Goal: Information Seeking & Learning: Learn about a topic

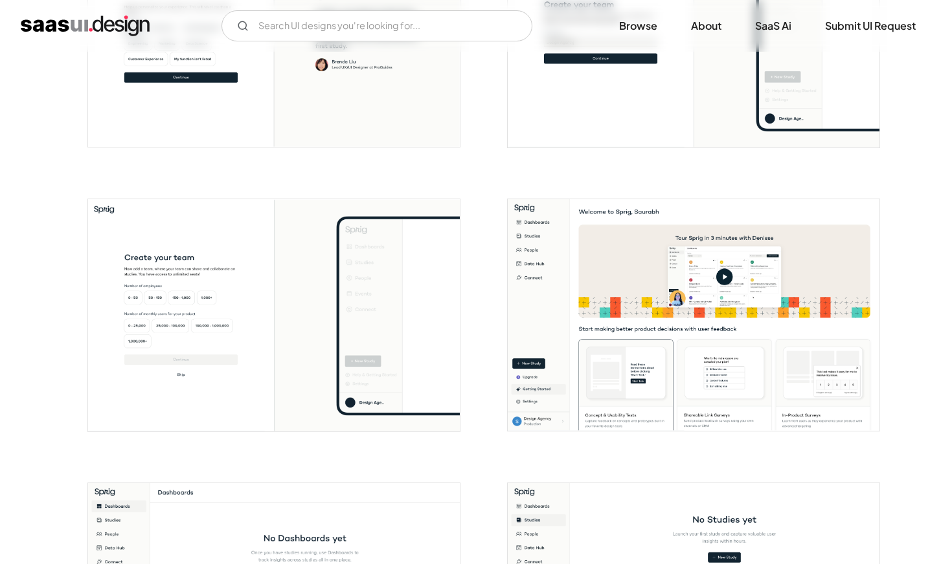
scroll to position [693, 0]
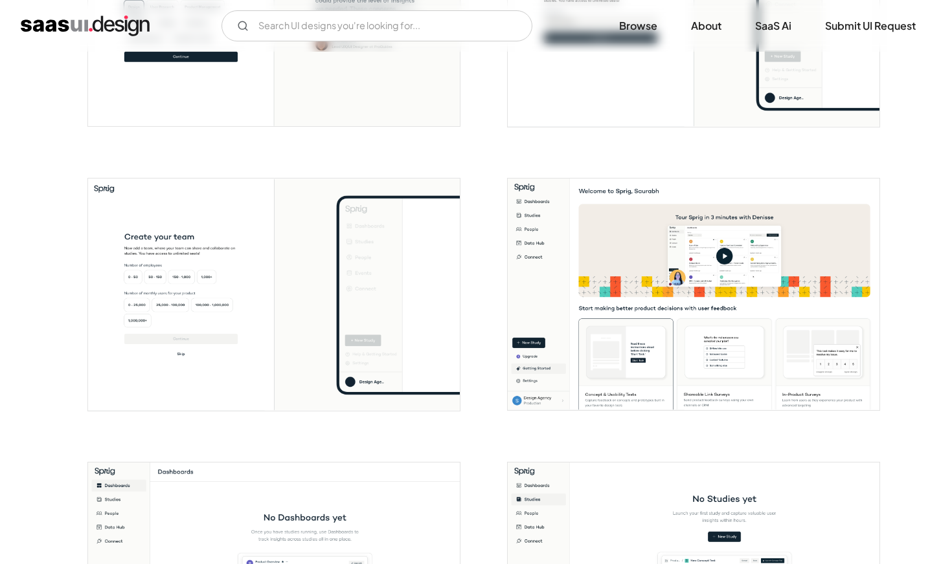
click at [553, 342] on img "open lightbox" at bounding box center [694, 295] width 372 height 232
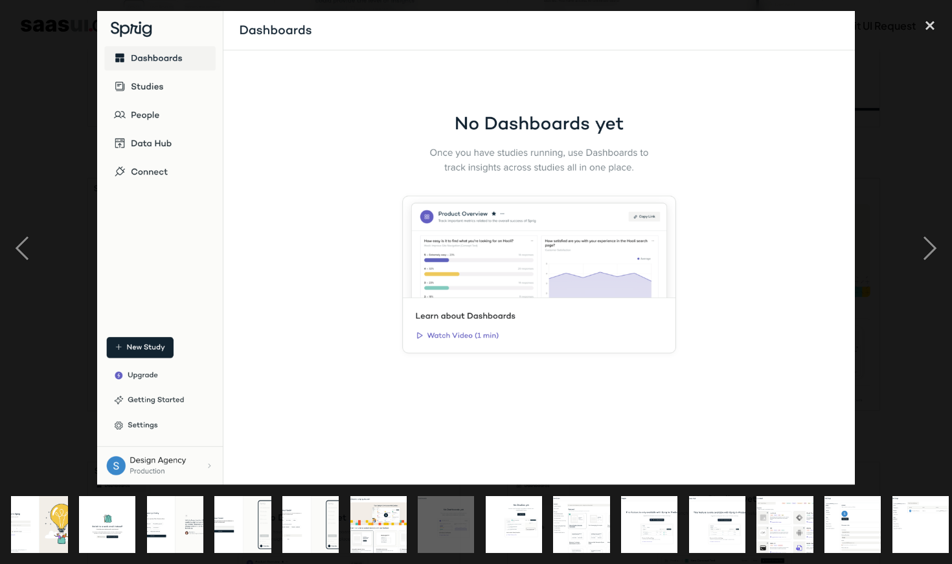
click at [542, 362] on img at bounding box center [476, 248] width 758 height 474
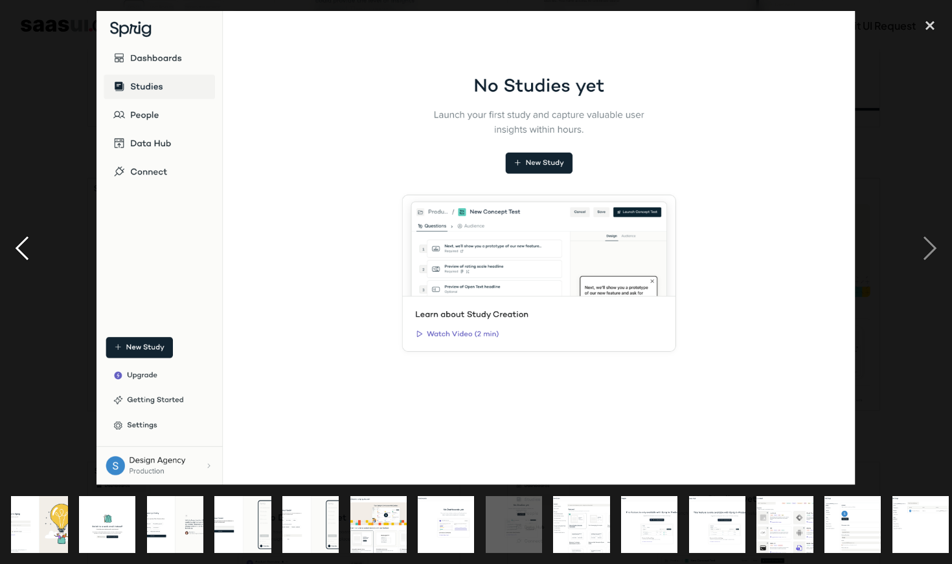
click at [37, 252] on div "previous image" at bounding box center [22, 248] width 44 height 474
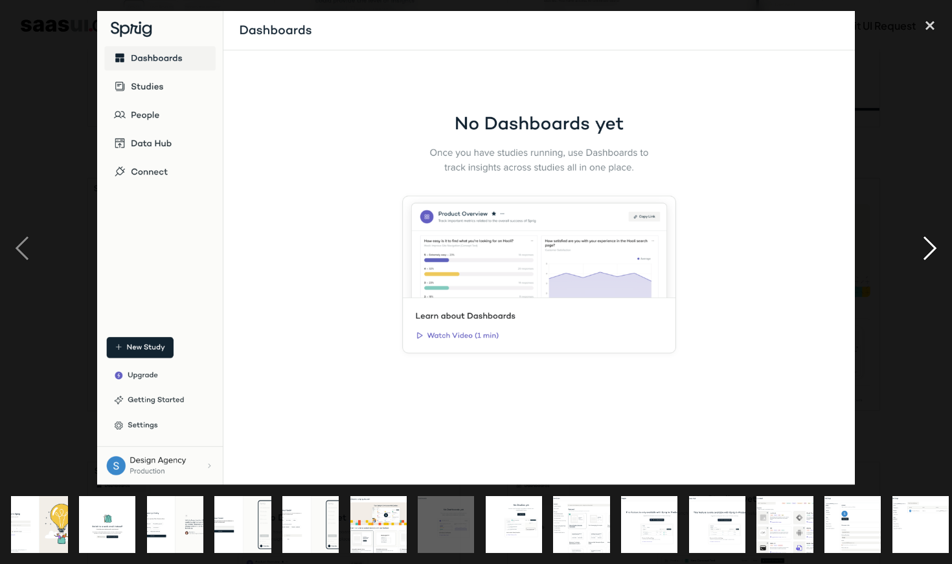
click at [924, 247] on div "next image" at bounding box center [930, 248] width 44 height 474
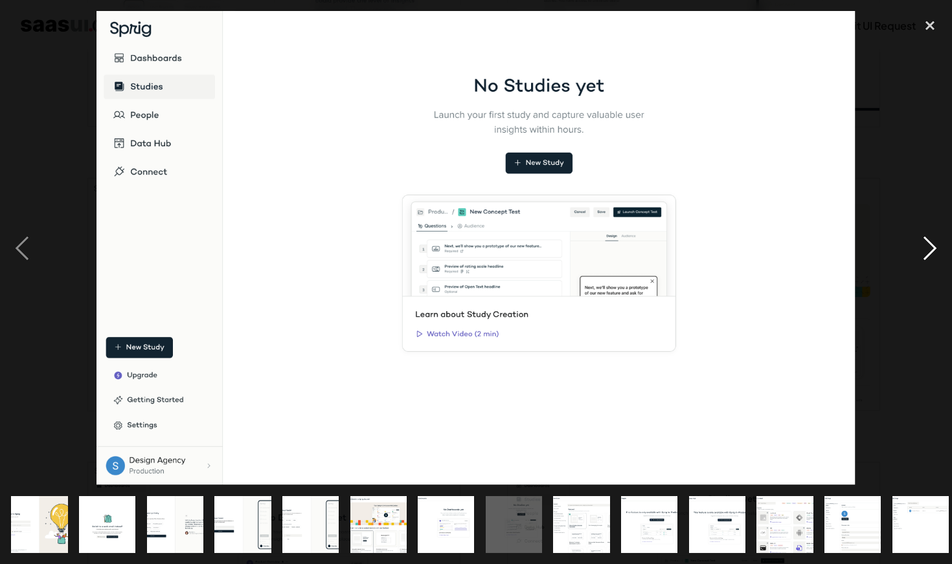
click at [925, 250] on div "next image" at bounding box center [930, 248] width 44 height 474
click at [326, 216] on img at bounding box center [475, 248] width 759 height 474
click at [21, 262] on div "previous image" at bounding box center [22, 248] width 44 height 474
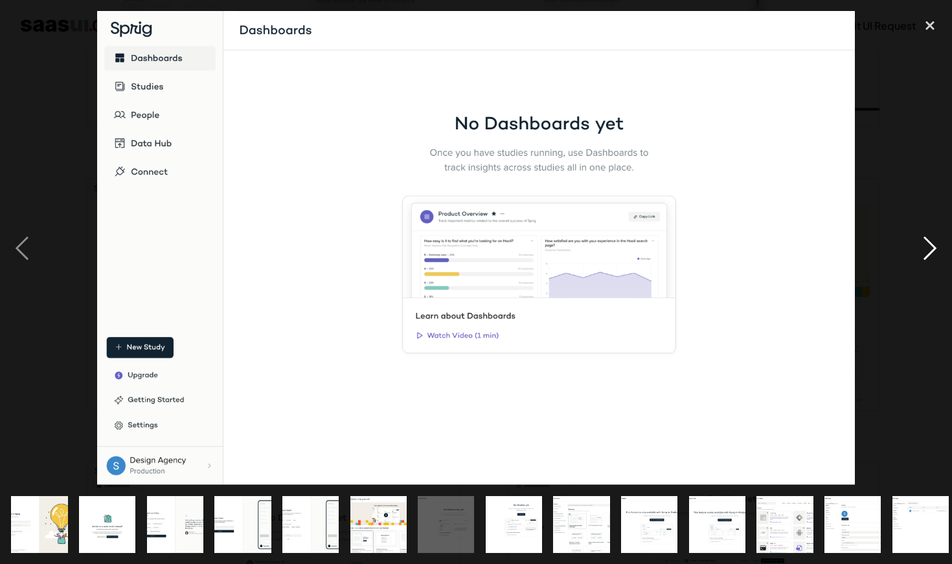
click at [917, 239] on div "next image" at bounding box center [930, 248] width 44 height 474
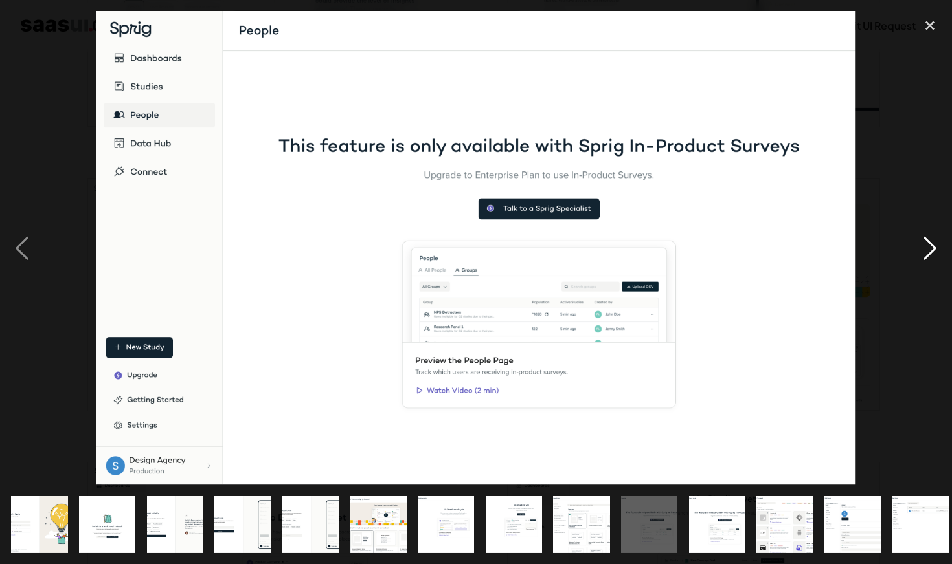
click at [933, 258] on div "next image" at bounding box center [930, 248] width 44 height 474
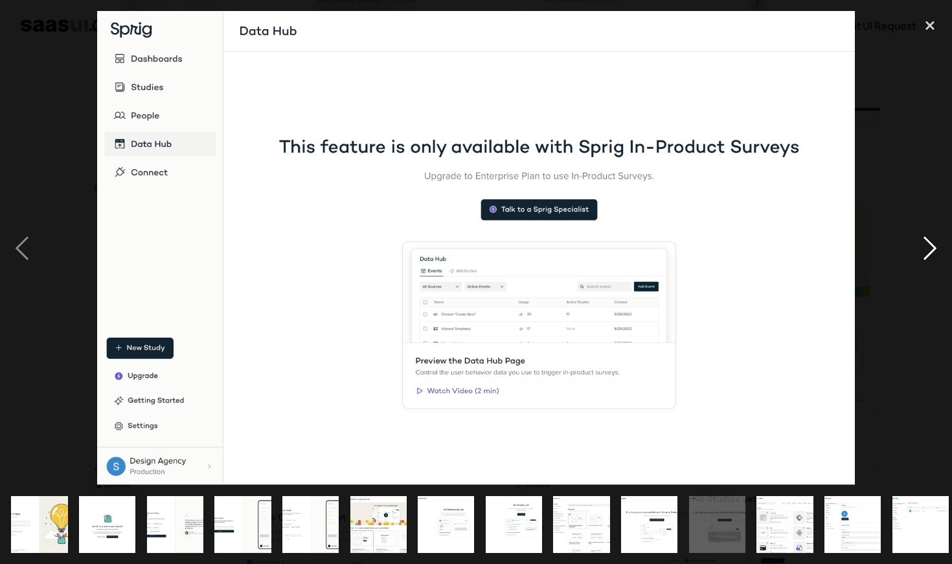
click at [933, 258] on div "next image" at bounding box center [930, 248] width 44 height 474
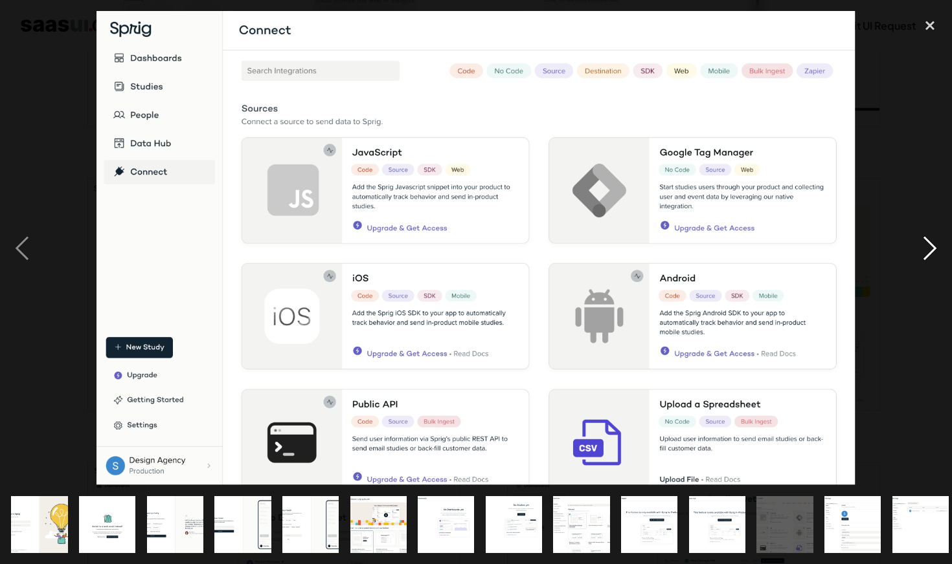
click at [931, 257] on div "next image" at bounding box center [930, 248] width 44 height 474
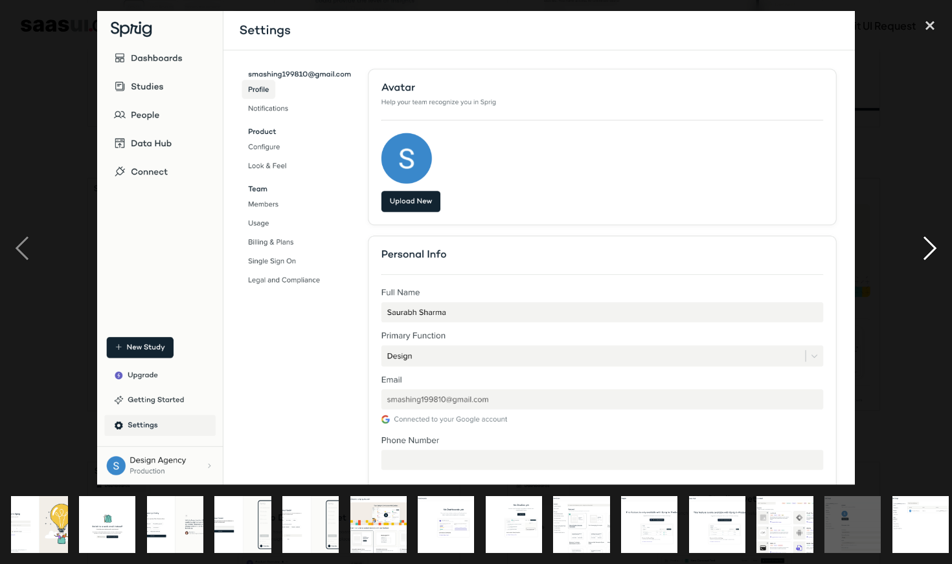
click at [930, 255] on div "next image" at bounding box center [930, 248] width 44 height 474
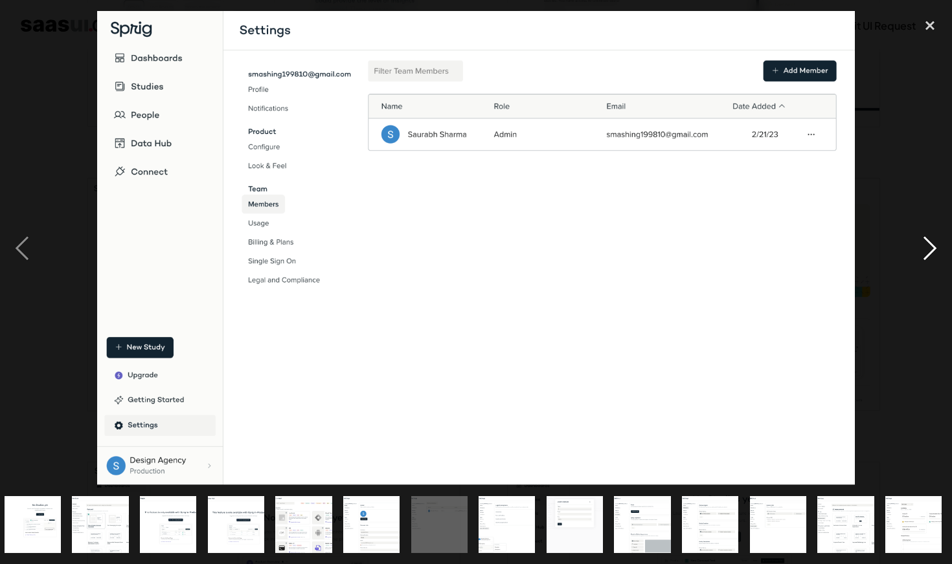
scroll to position [0, 481]
click at [928, 251] on div "next image" at bounding box center [930, 248] width 44 height 474
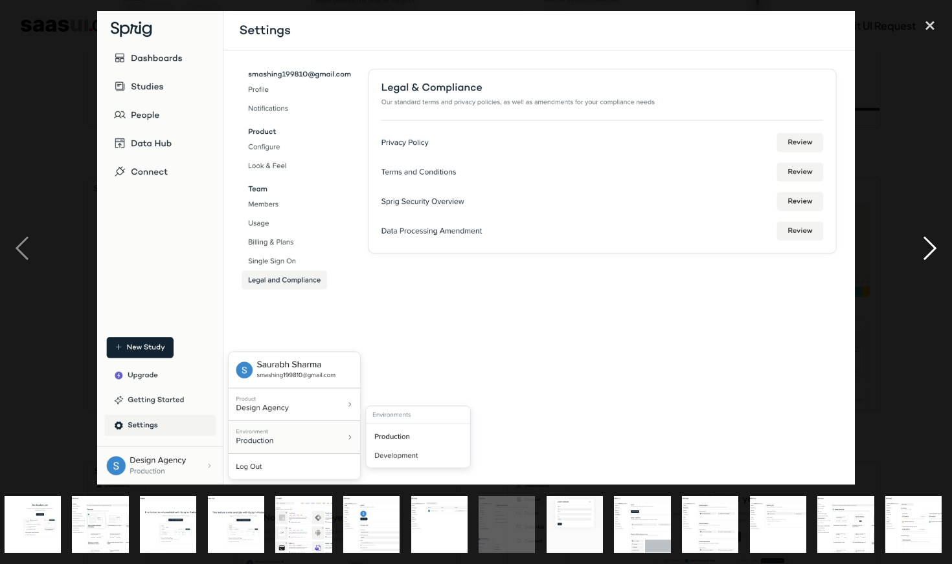
click at [929, 251] on div "next image" at bounding box center [930, 248] width 44 height 474
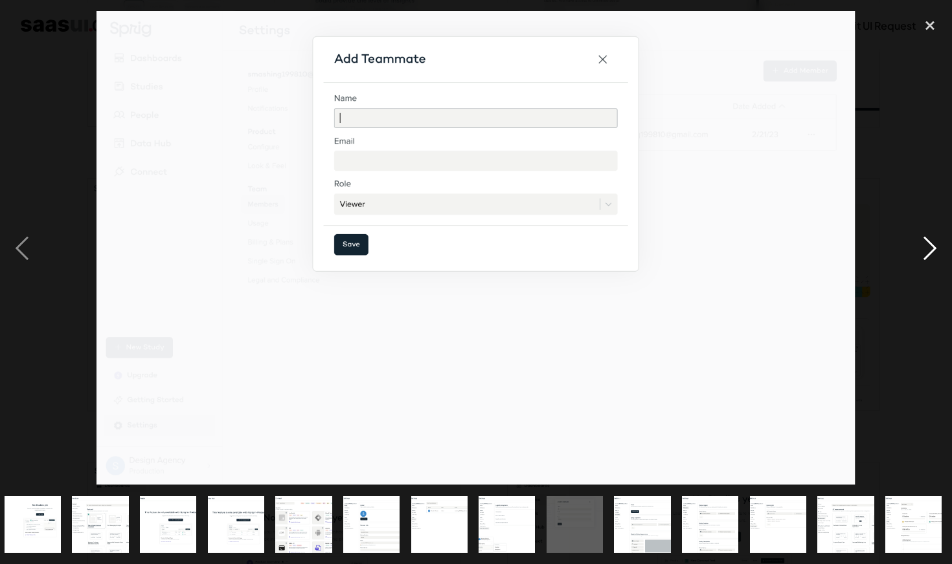
click at [929, 251] on div "next image" at bounding box center [930, 248] width 44 height 474
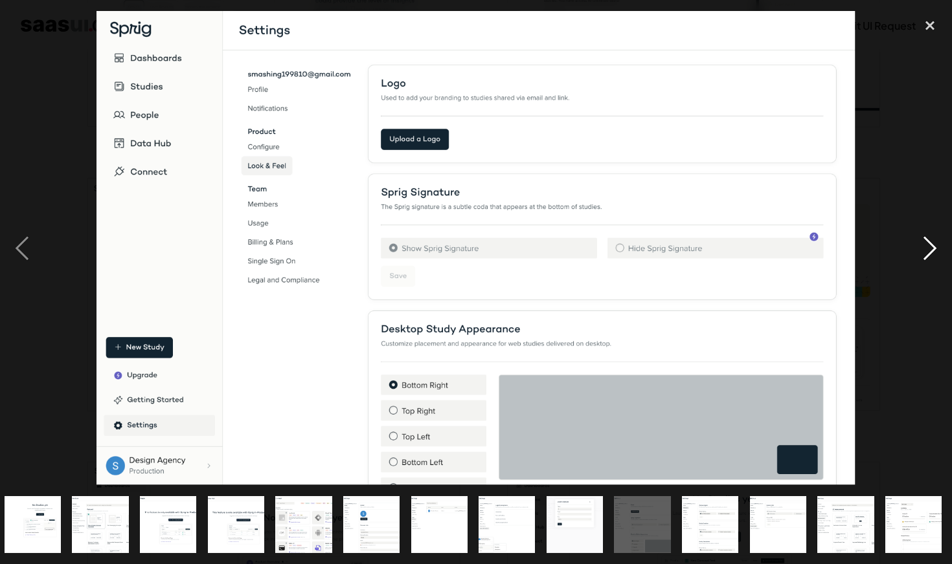
click at [929, 251] on div "next image" at bounding box center [930, 248] width 44 height 474
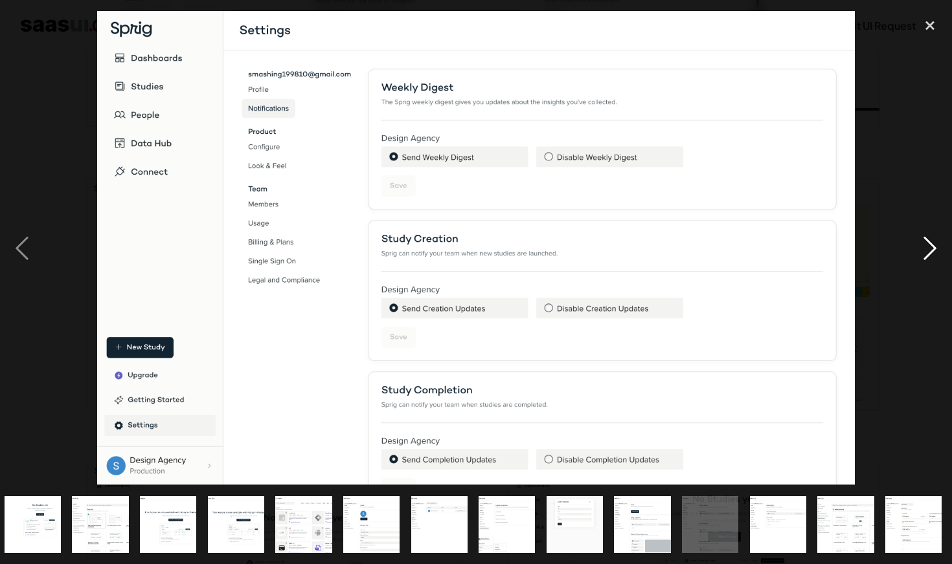
click at [930, 252] on div "next image" at bounding box center [930, 248] width 44 height 474
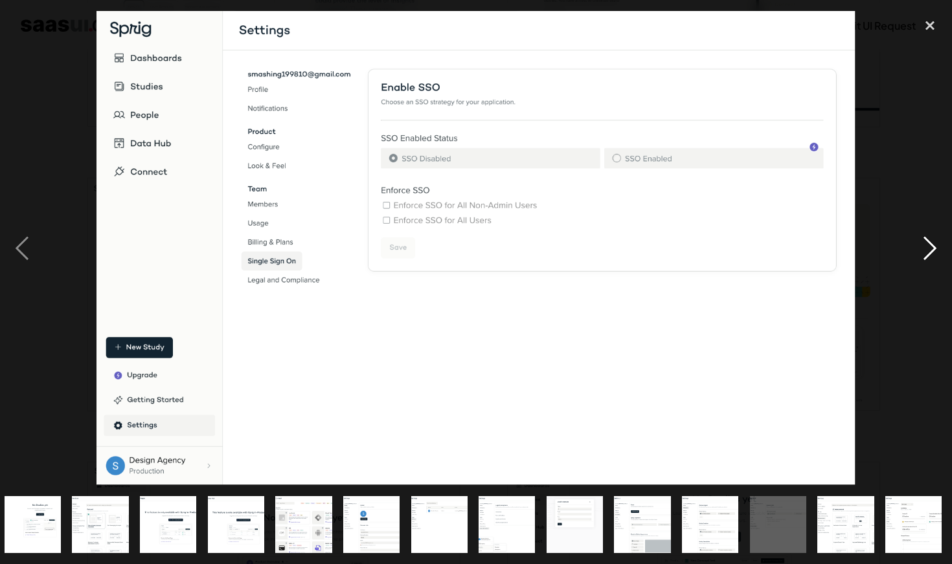
click at [930, 252] on div "next image" at bounding box center [930, 248] width 44 height 474
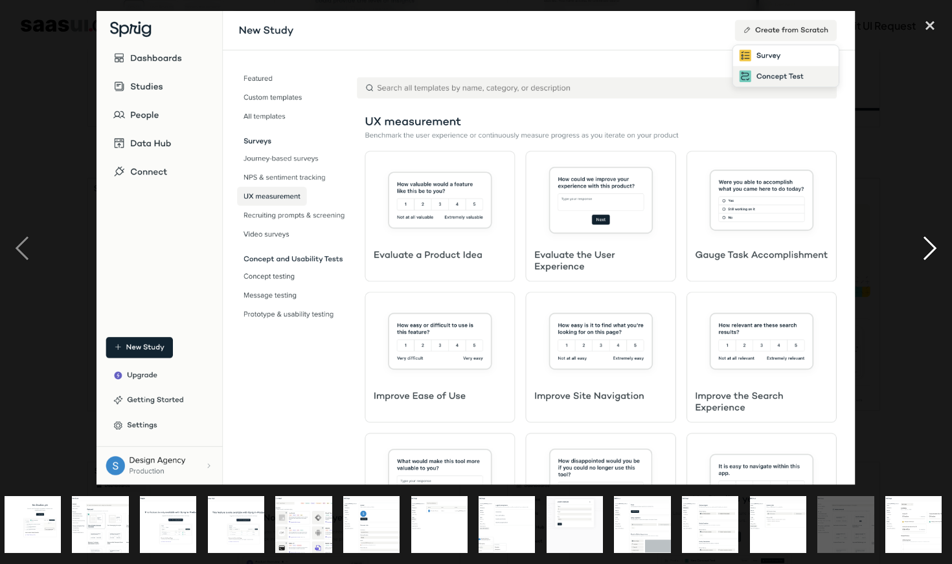
click at [930, 252] on div "next image" at bounding box center [930, 248] width 44 height 474
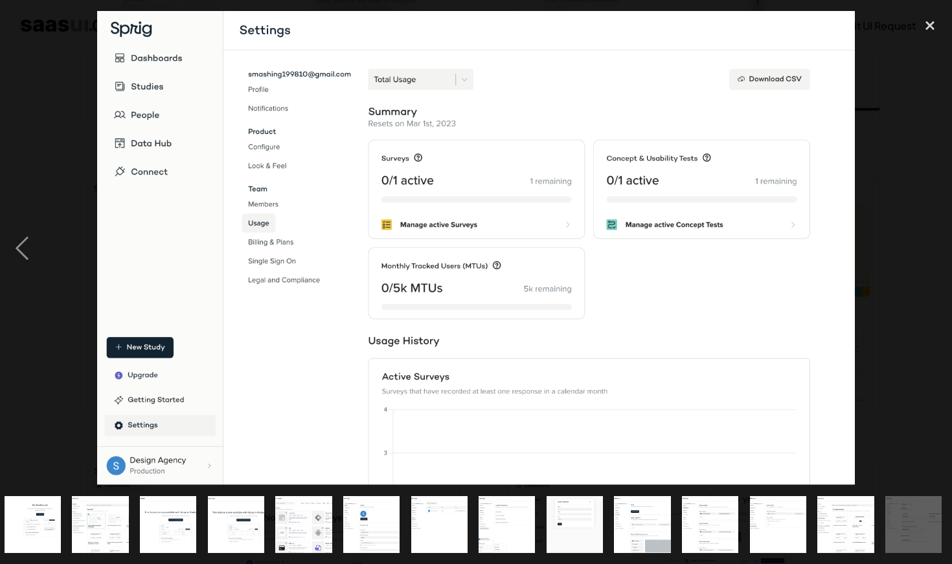
click at [930, 252] on div "next image" at bounding box center [930, 248] width 44 height 474
click at [930, 256] on div "next image" at bounding box center [930, 248] width 44 height 474
click at [940, 28] on div "close lightbox" at bounding box center [930, 25] width 44 height 28
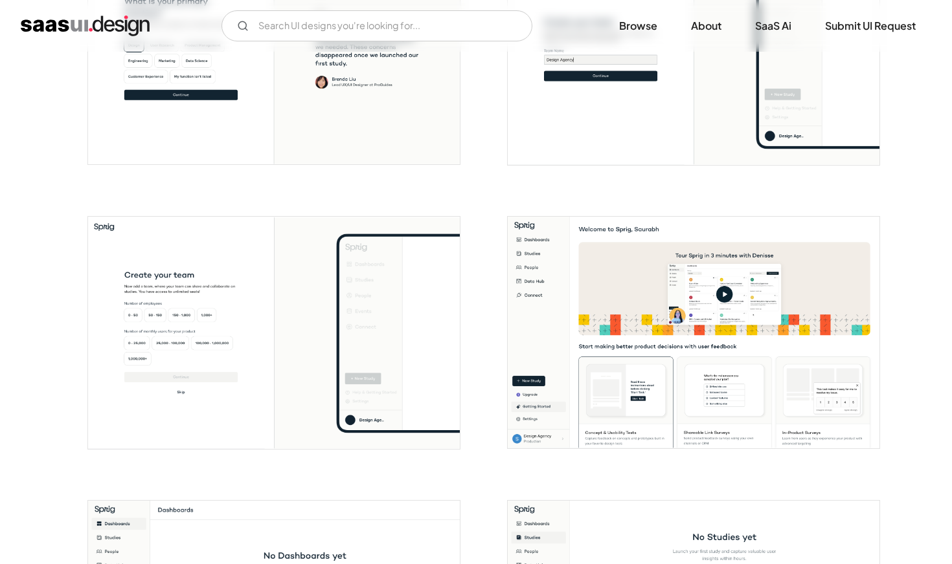
scroll to position [0, 0]
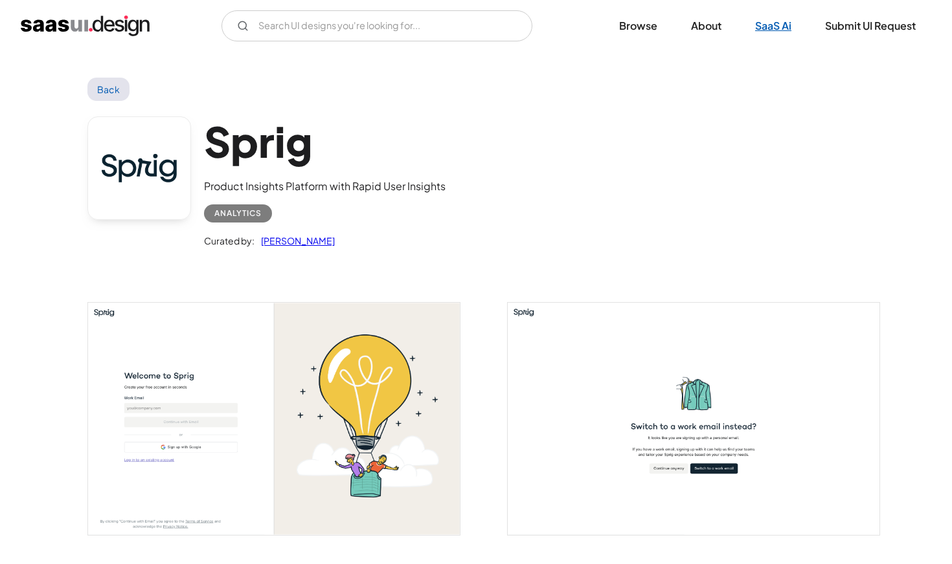
click at [768, 25] on link "SaaS Ai" at bounding box center [772, 26] width 67 height 28
click at [113, 28] on img "home" at bounding box center [85, 26] width 129 height 21
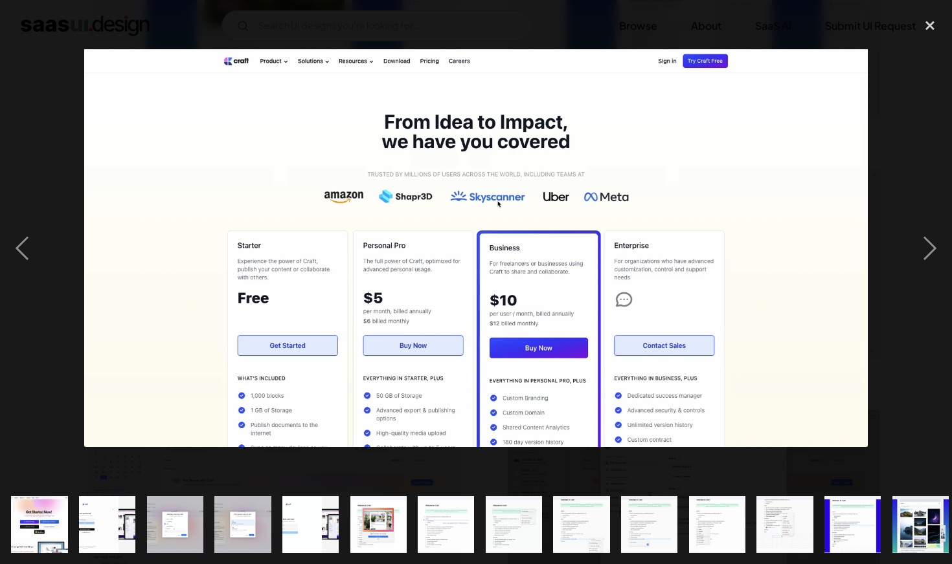
scroll to position [0, 697]
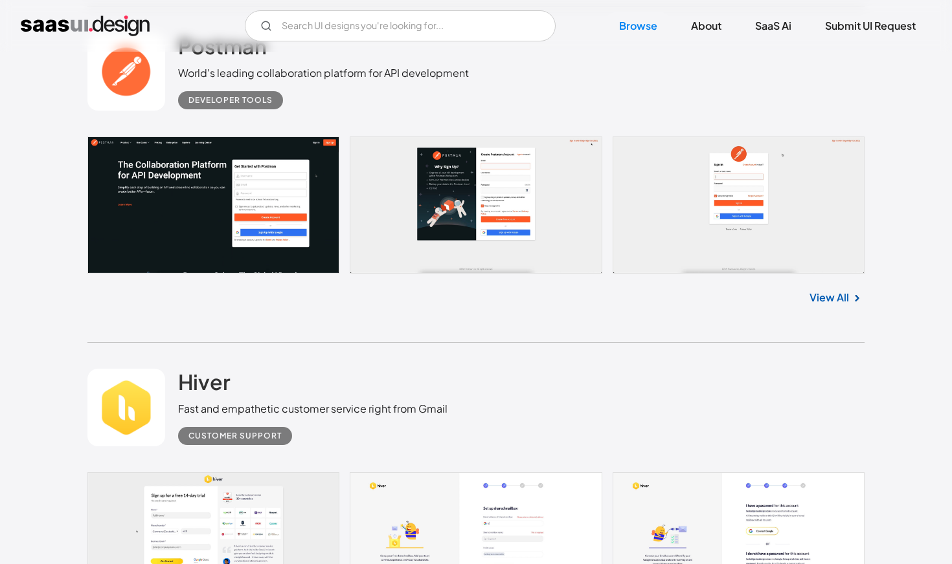
scroll to position [4979, 0]
click at [827, 302] on link "View All" at bounding box center [828, 299] width 39 height 16
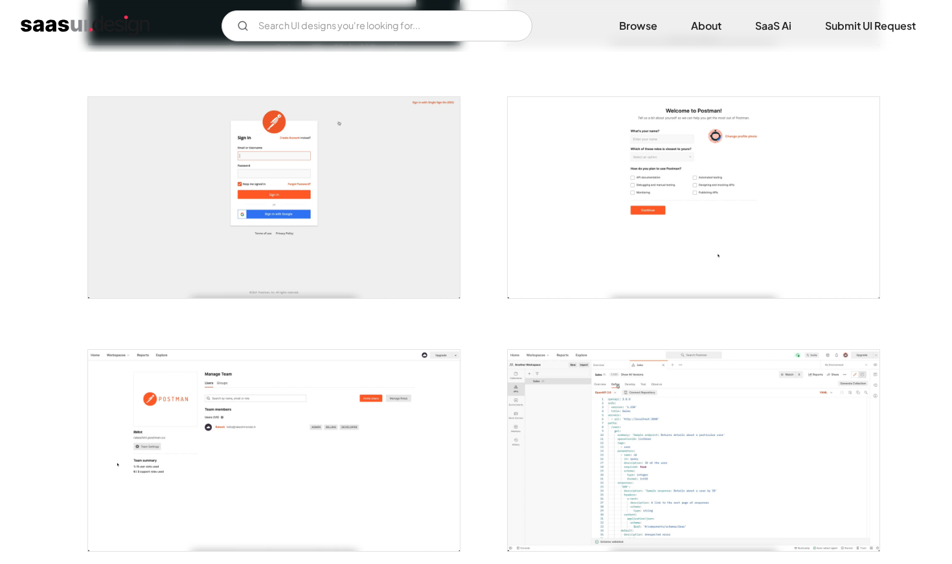
scroll to position [489, 0]
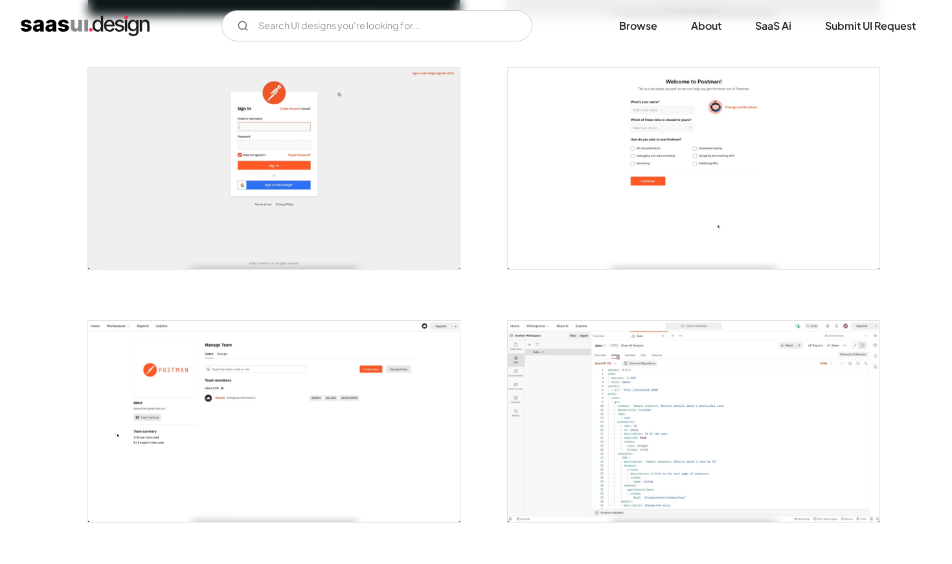
click at [580, 375] on img "open lightbox" at bounding box center [694, 421] width 372 height 201
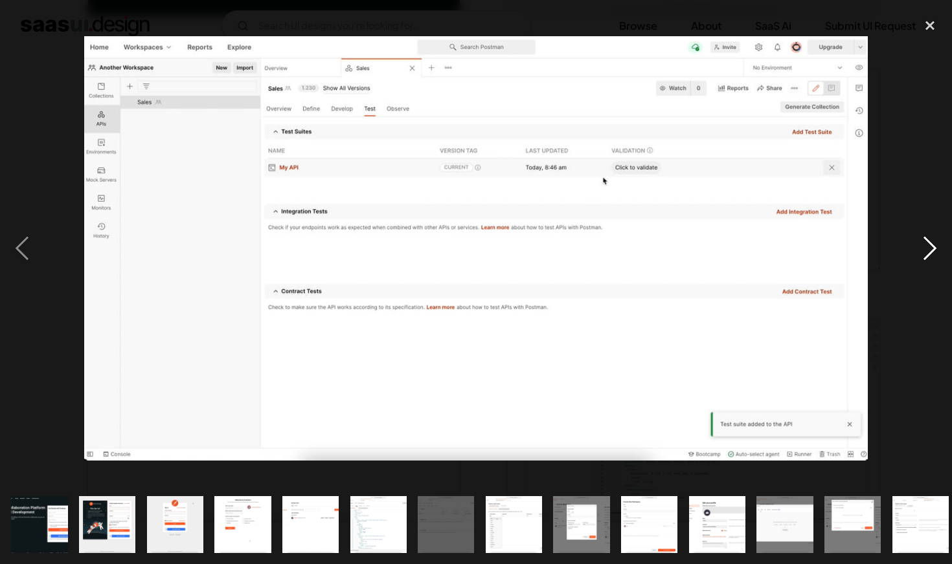
click at [929, 241] on div "next image" at bounding box center [930, 248] width 44 height 474
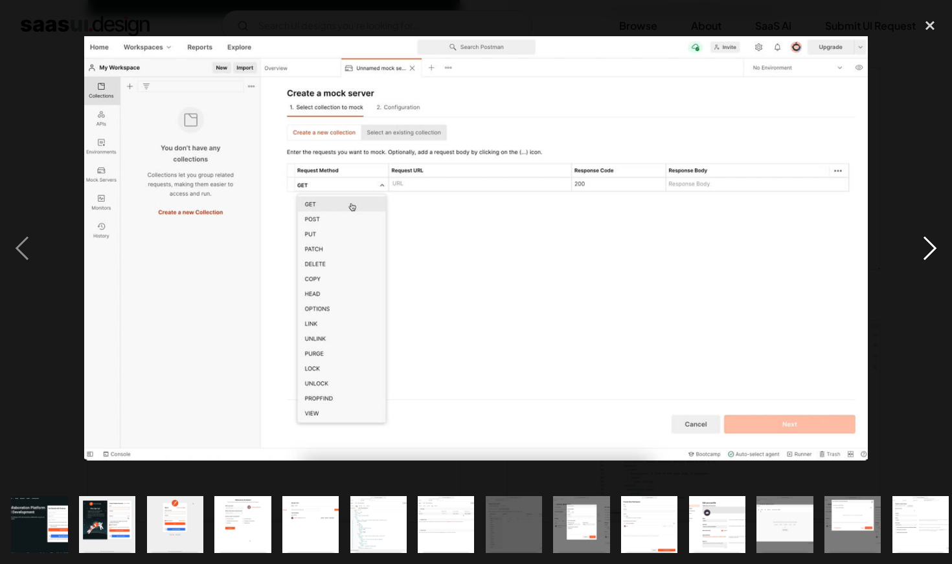
click at [930, 242] on div "next image" at bounding box center [930, 248] width 44 height 474
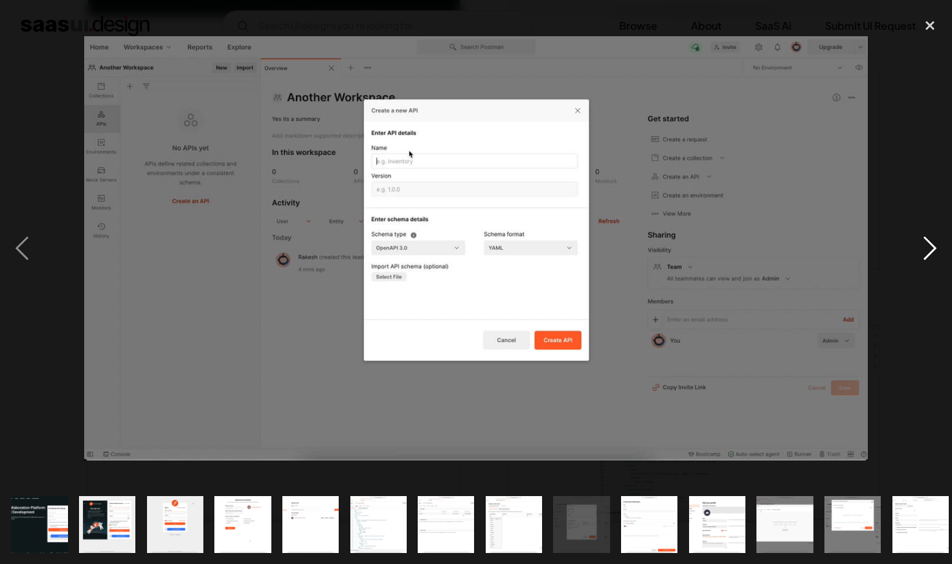
click at [930, 242] on div "next image" at bounding box center [930, 248] width 44 height 474
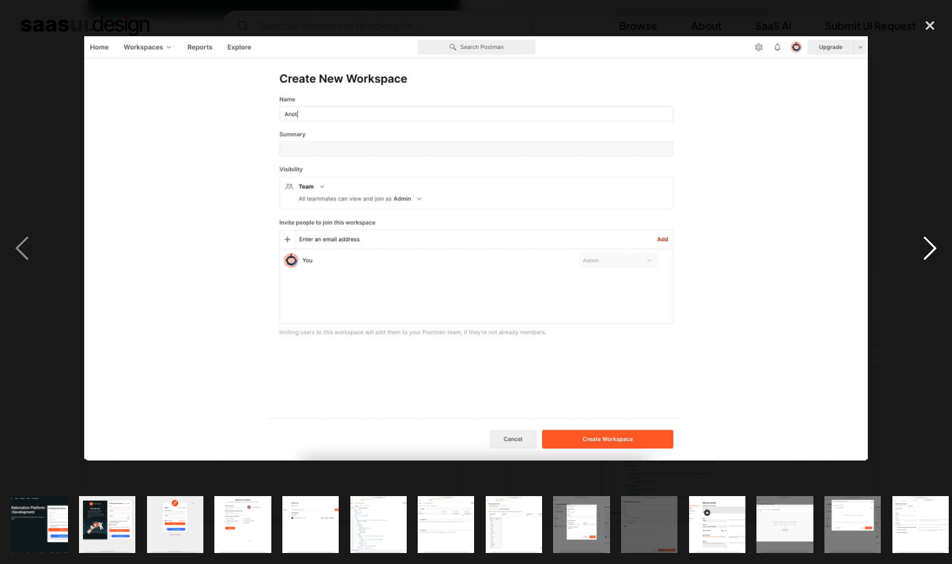
click at [930, 242] on div "next image" at bounding box center [930, 248] width 44 height 474
click at [530, 144] on img at bounding box center [475, 248] width 783 height 425
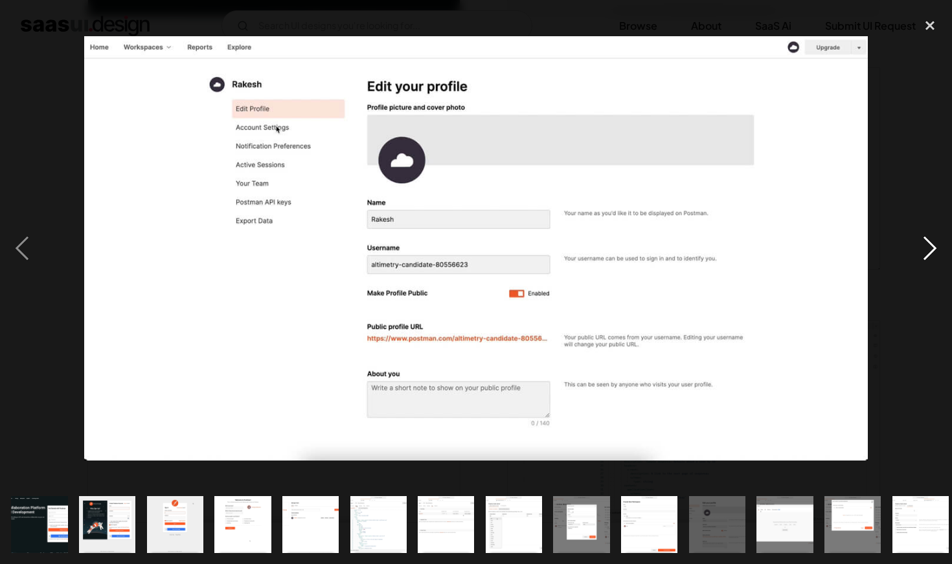
click at [926, 237] on div "next image" at bounding box center [930, 248] width 44 height 474
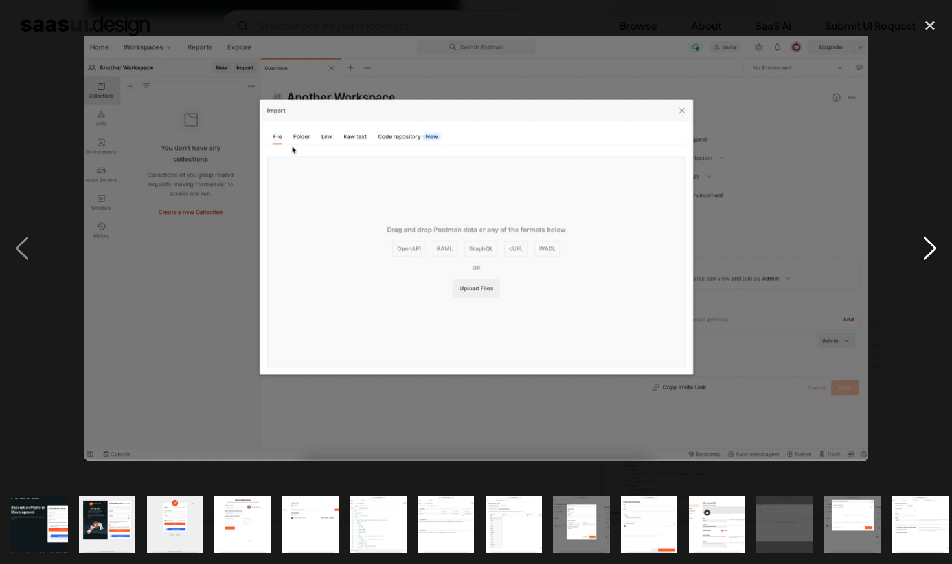
click at [926, 237] on div "next image" at bounding box center [930, 248] width 44 height 474
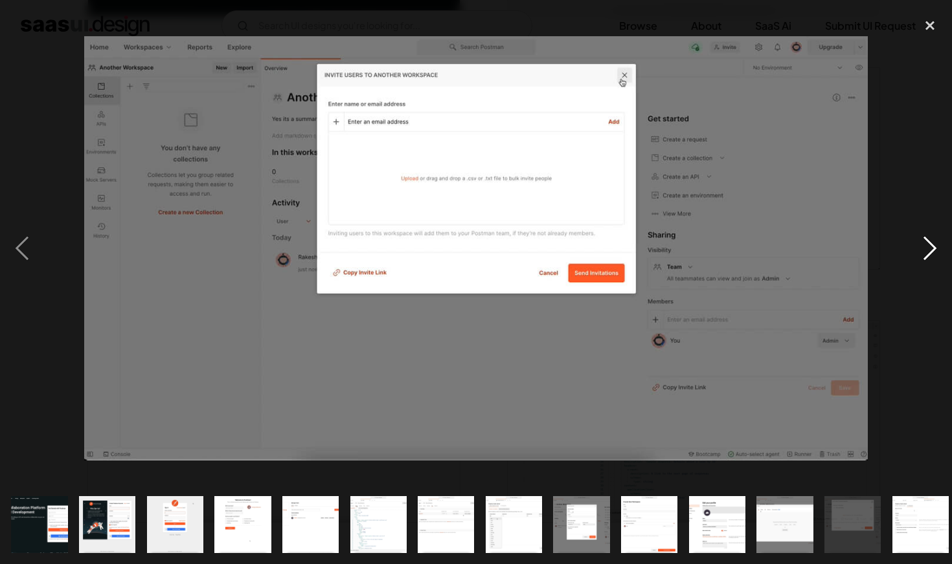
click at [926, 237] on div "next image" at bounding box center [930, 248] width 44 height 474
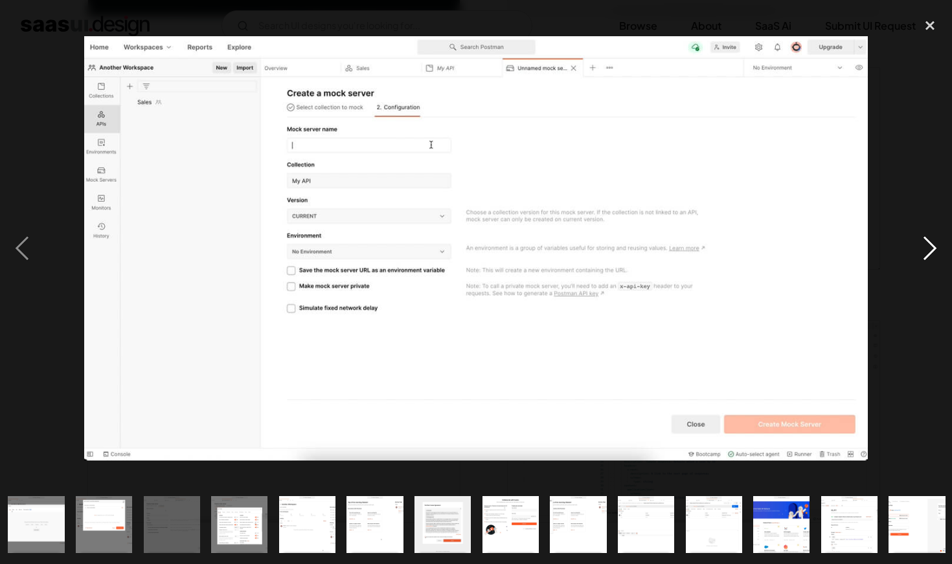
scroll to position [0, 752]
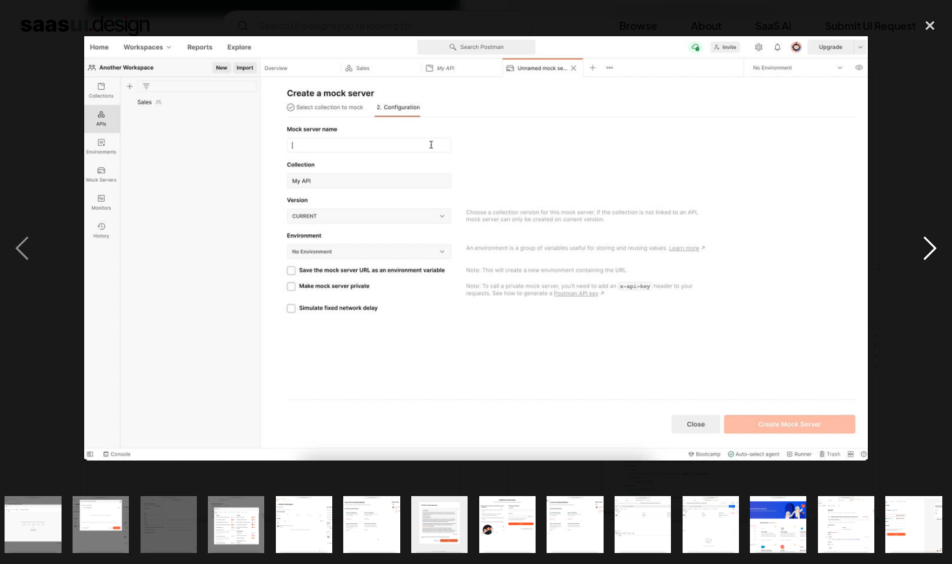
click at [926, 238] on div "next image" at bounding box center [930, 248] width 44 height 474
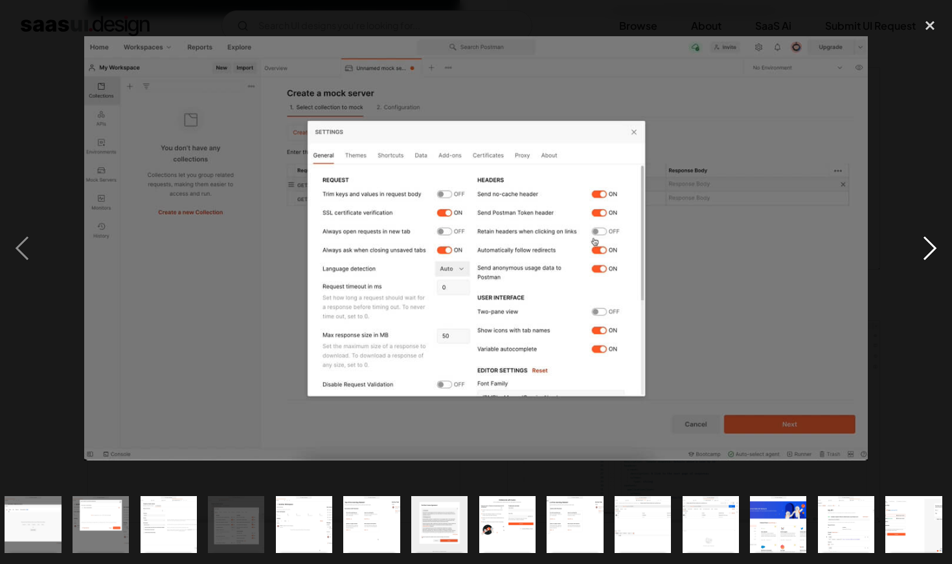
click at [927, 236] on div "next image" at bounding box center [930, 248] width 44 height 474
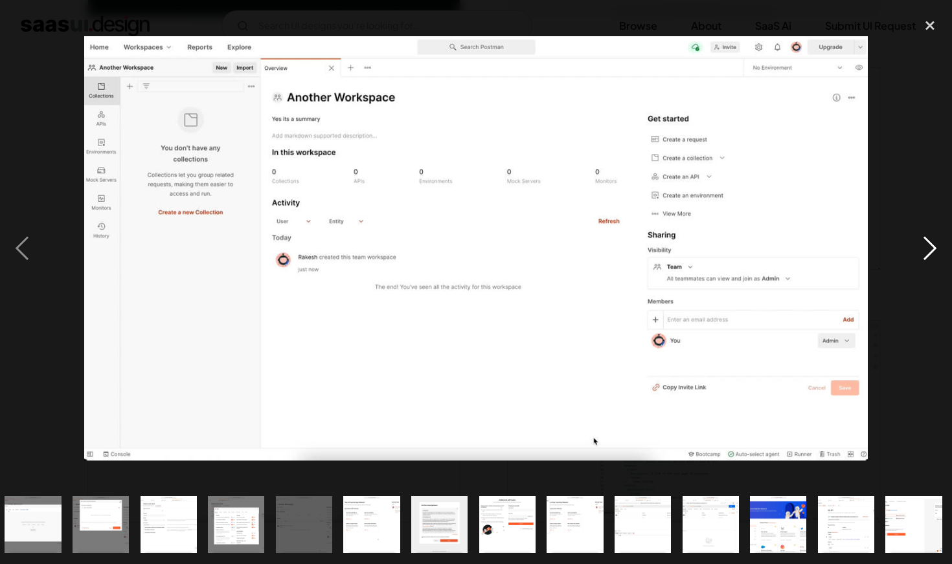
click at [925, 235] on div "next image" at bounding box center [930, 248] width 44 height 474
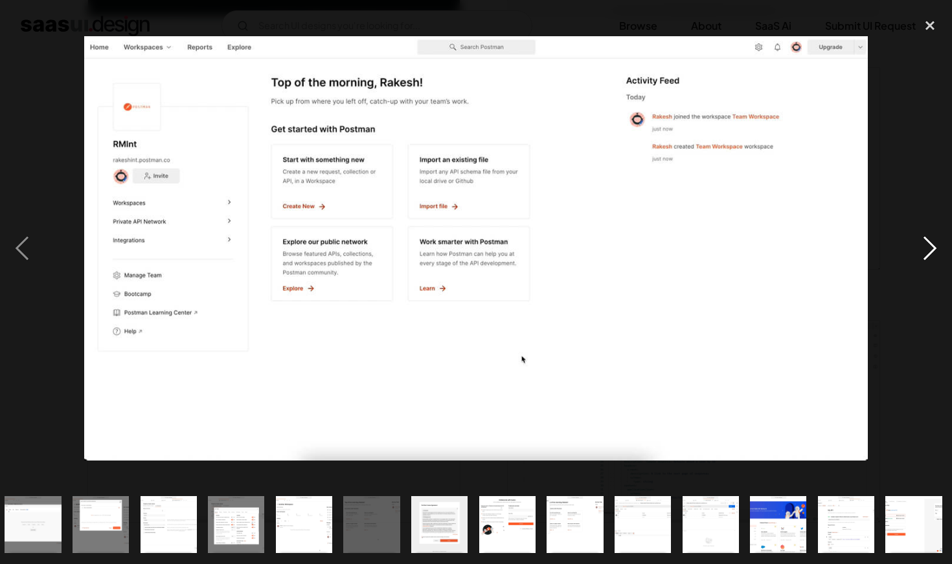
click at [925, 235] on div "next image" at bounding box center [930, 248] width 44 height 474
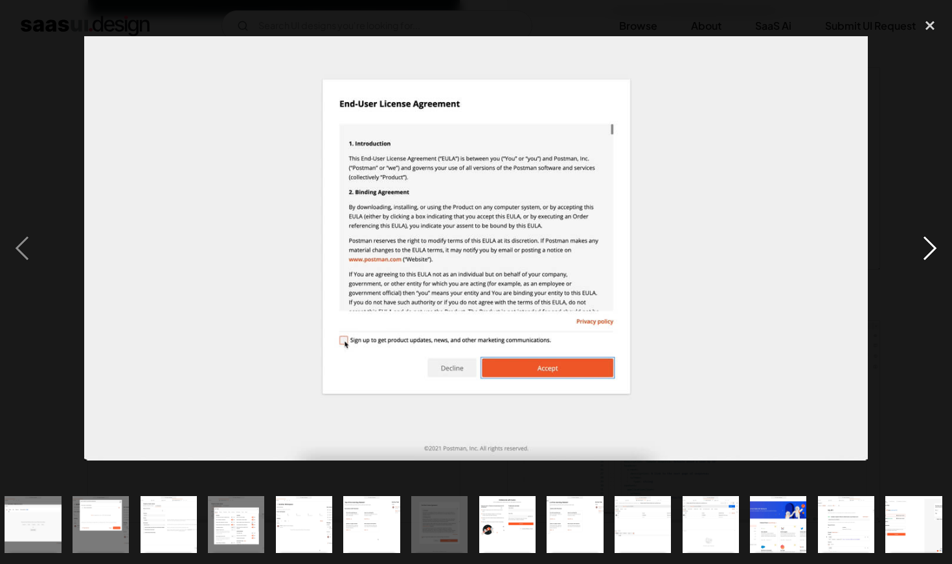
click at [924, 234] on div "next image" at bounding box center [930, 248] width 44 height 474
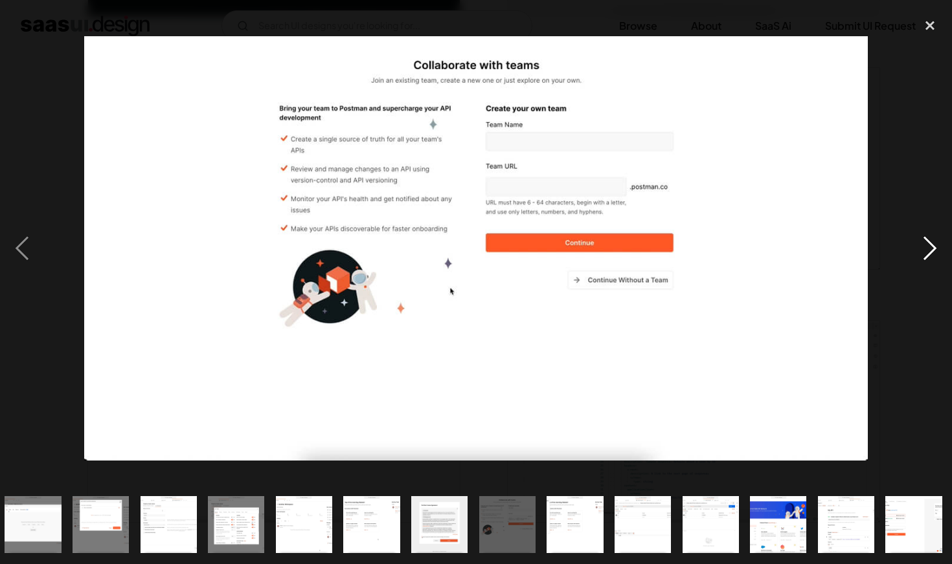
click at [924, 234] on div "next image" at bounding box center [930, 248] width 44 height 474
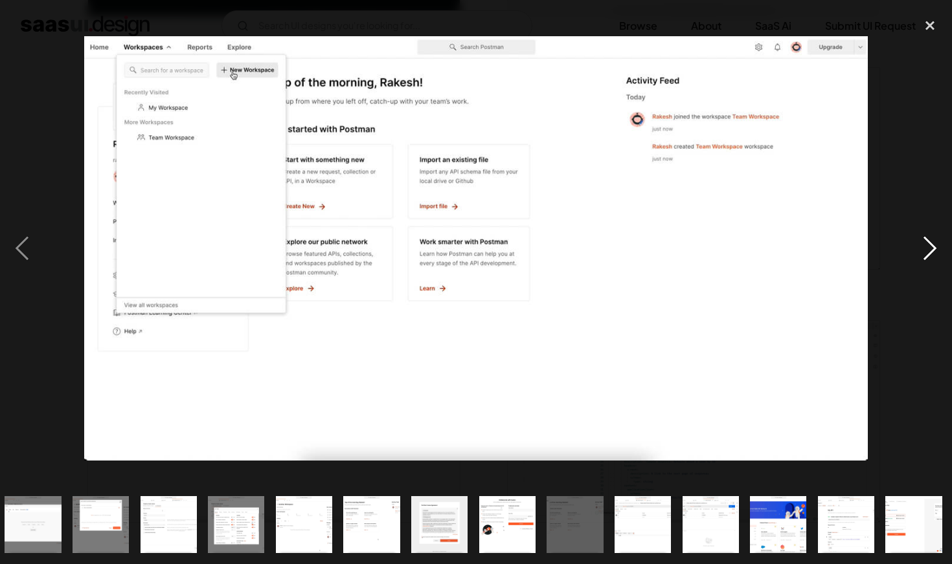
click at [924, 234] on div "next image" at bounding box center [930, 248] width 44 height 474
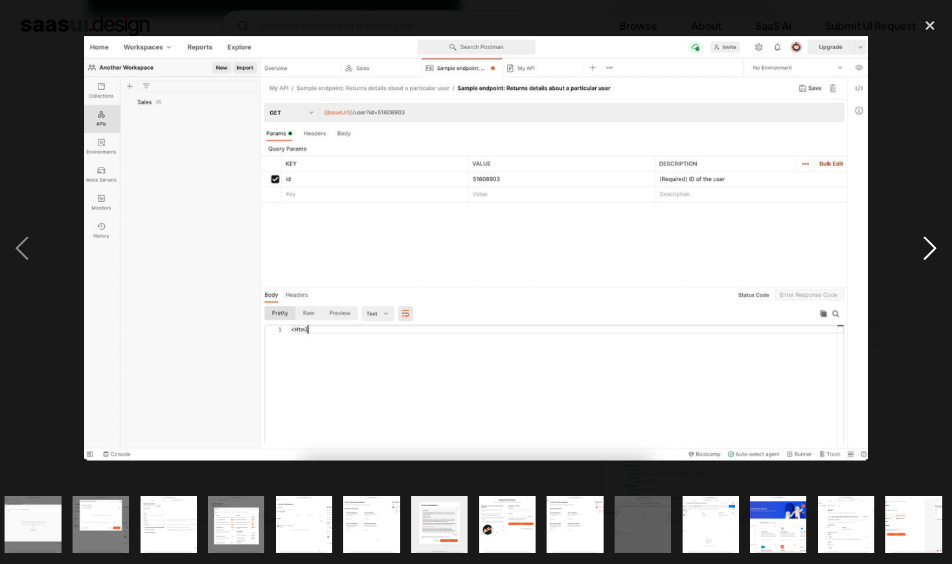
click at [924, 234] on div "next image" at bounding box center [930, 248] width 44 height 474
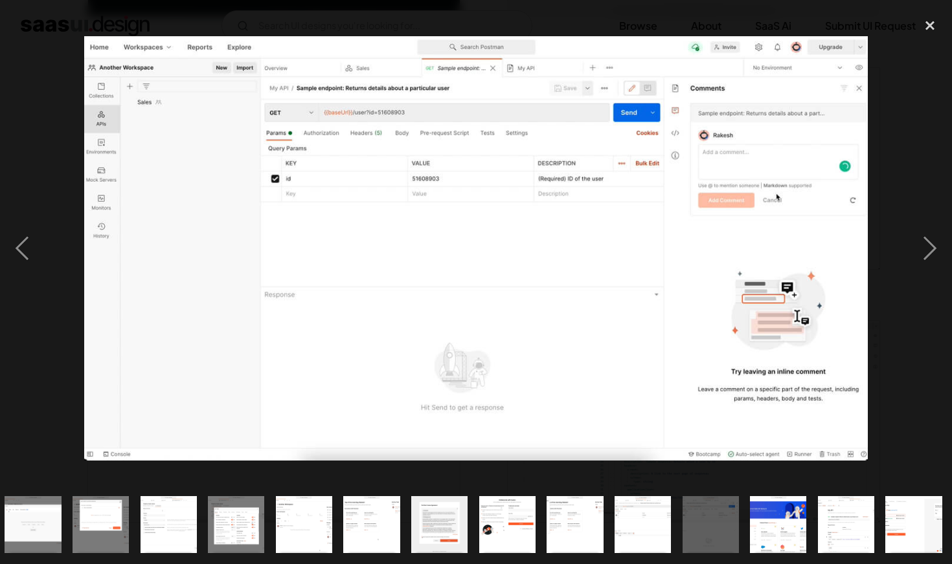
click at [589, 205] on img at bounding box center [475, 248] width 783 height 425
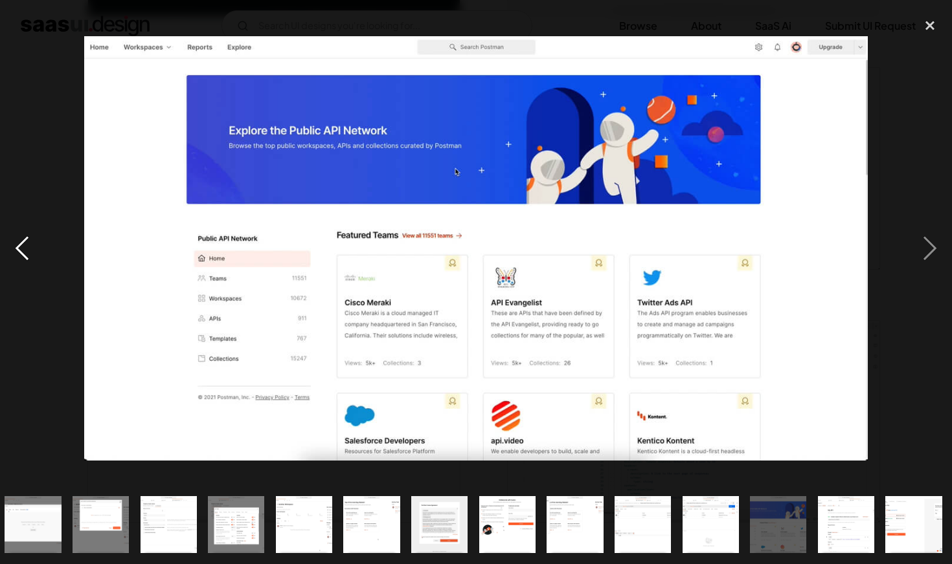
click at [28, 232] on div "previous image" at bounding box center [22, 248] width 44 height 474
click at [908, 256] on div "next image" at bounding box center [930, 248] width 44 height 474
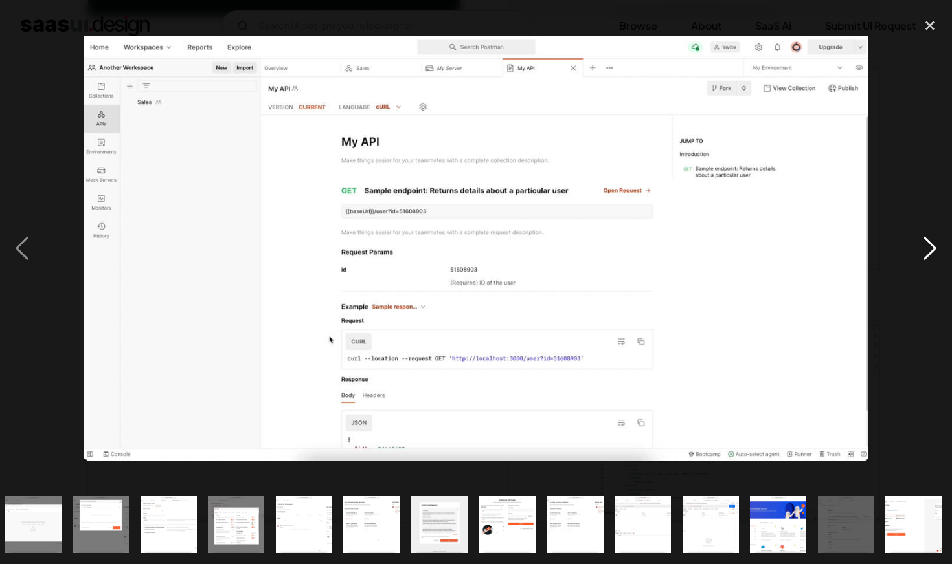
click at [926, 256] on div "next image" at bounding box center [930, 248] width 44 height 474
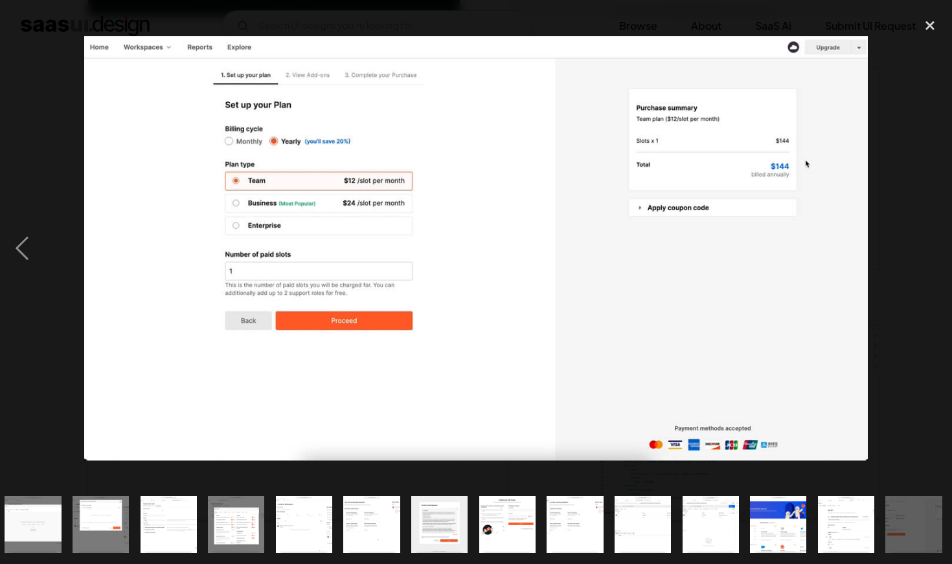
click at [926, 256] on div "next image" at bounding box center [930, 248] width 44 height 474
click at [936, 30] on div "close lightbox" at bounding box center [930, 25] width 44 height 28
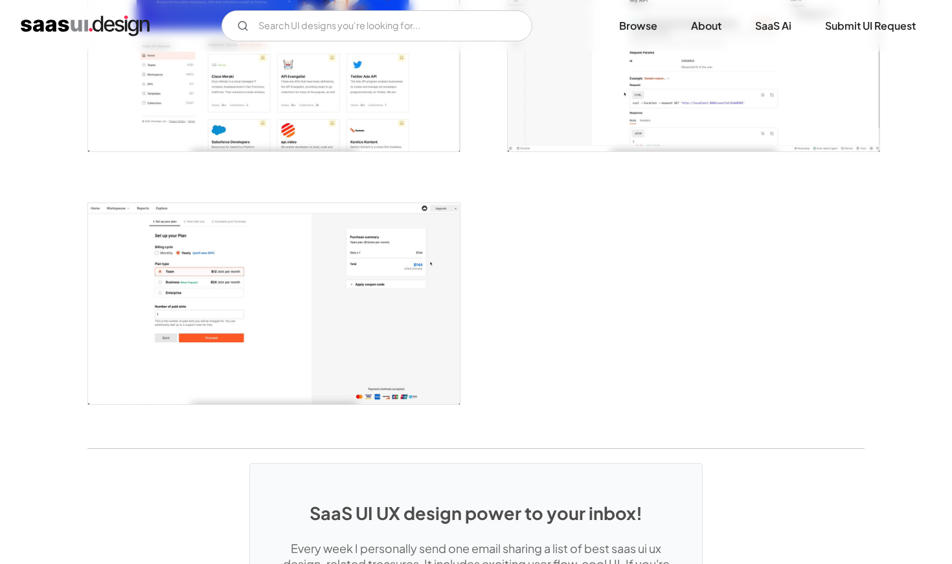
scroll to position [3138, 0]
click at [761, 25] on link "SaaS Ai" at bounding box center [772, 26] width 67 height 28
